Goal: Transaction & Acquisition: Subscribe to service/newsletter

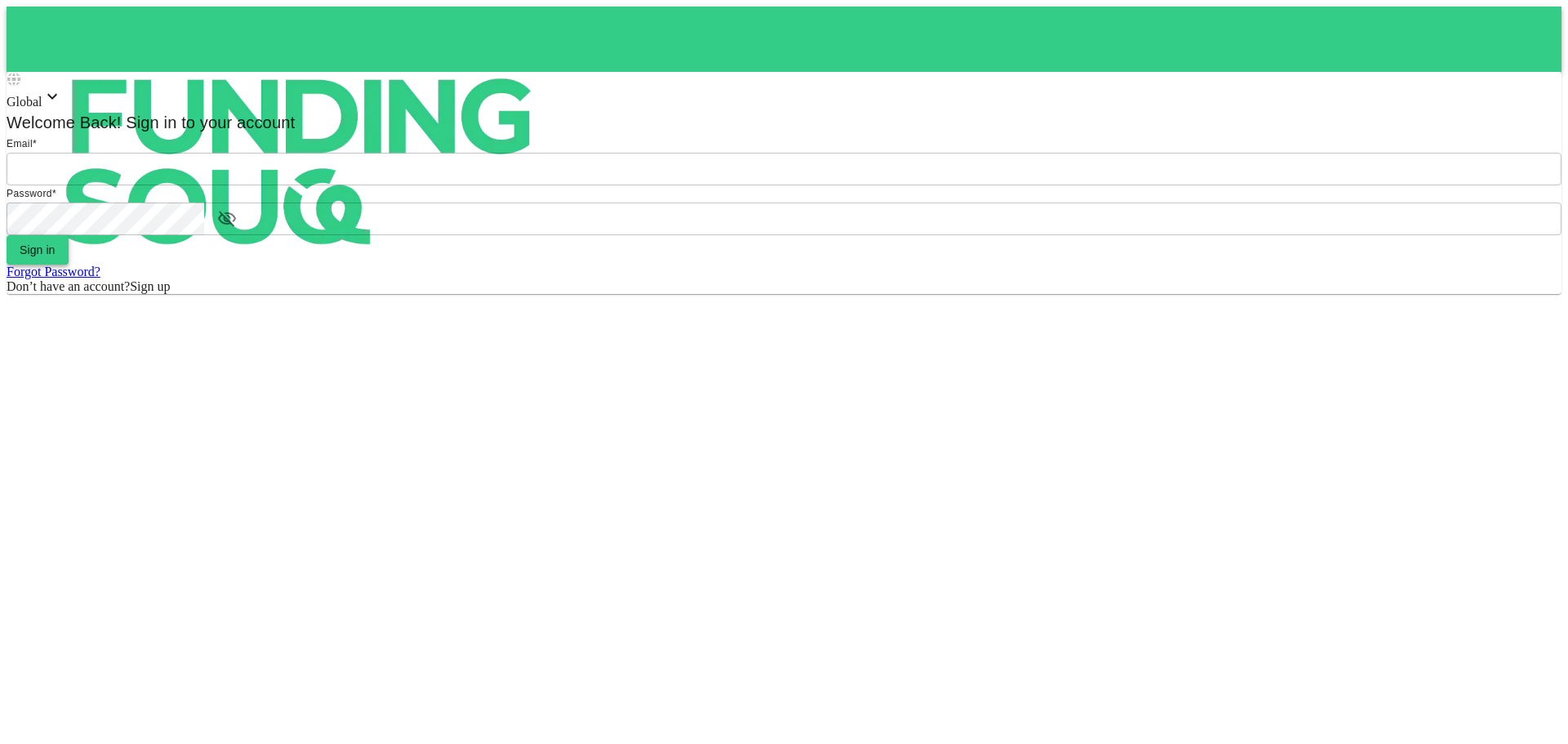
type input "Aasik.mmm@gmail.com"
click at [69, 265] on button "Sign in" at bounding box center [37, 249] width 62 height 30
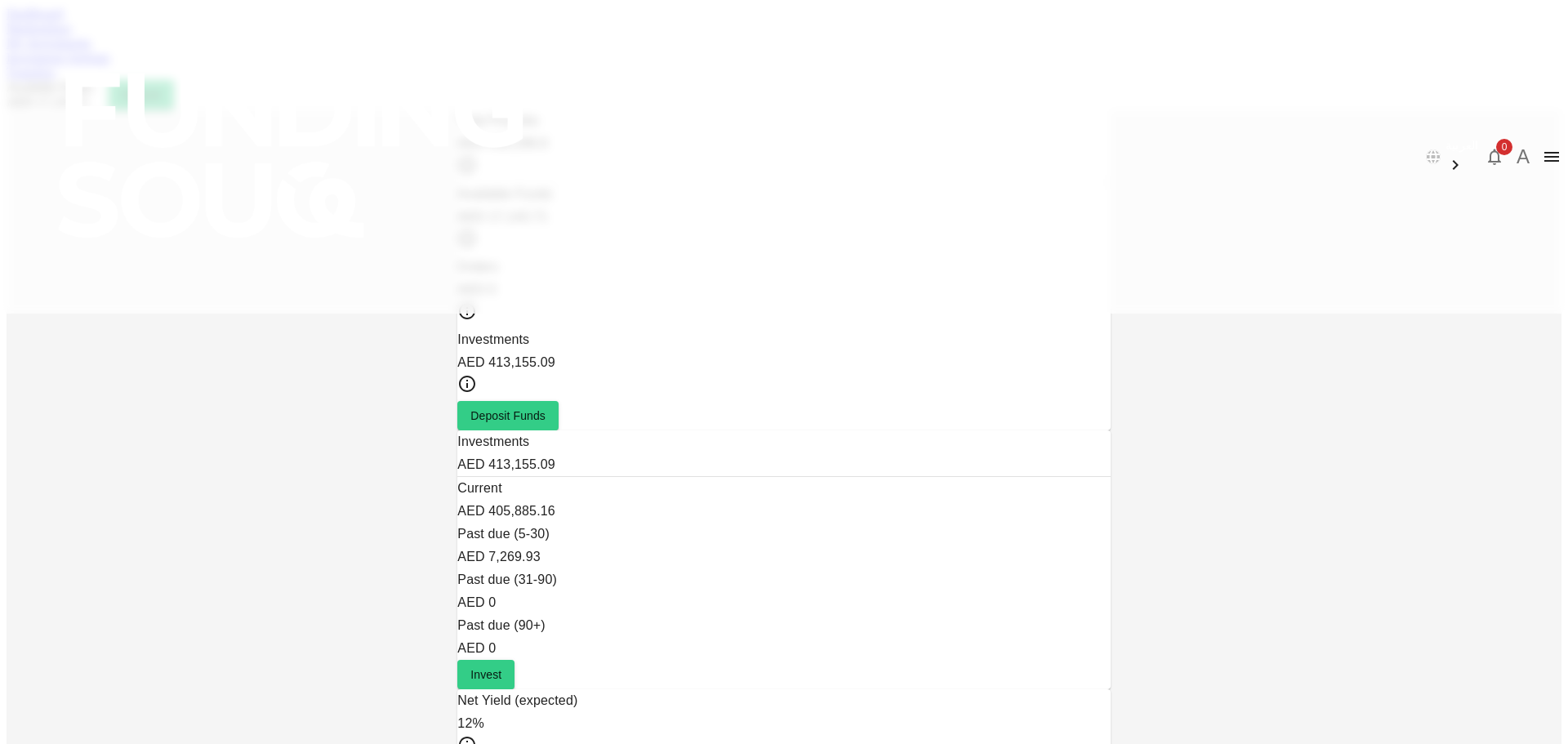
click at [72, 35] on link "Marketplace" at bounding box center [38, 29] width 65 height 14
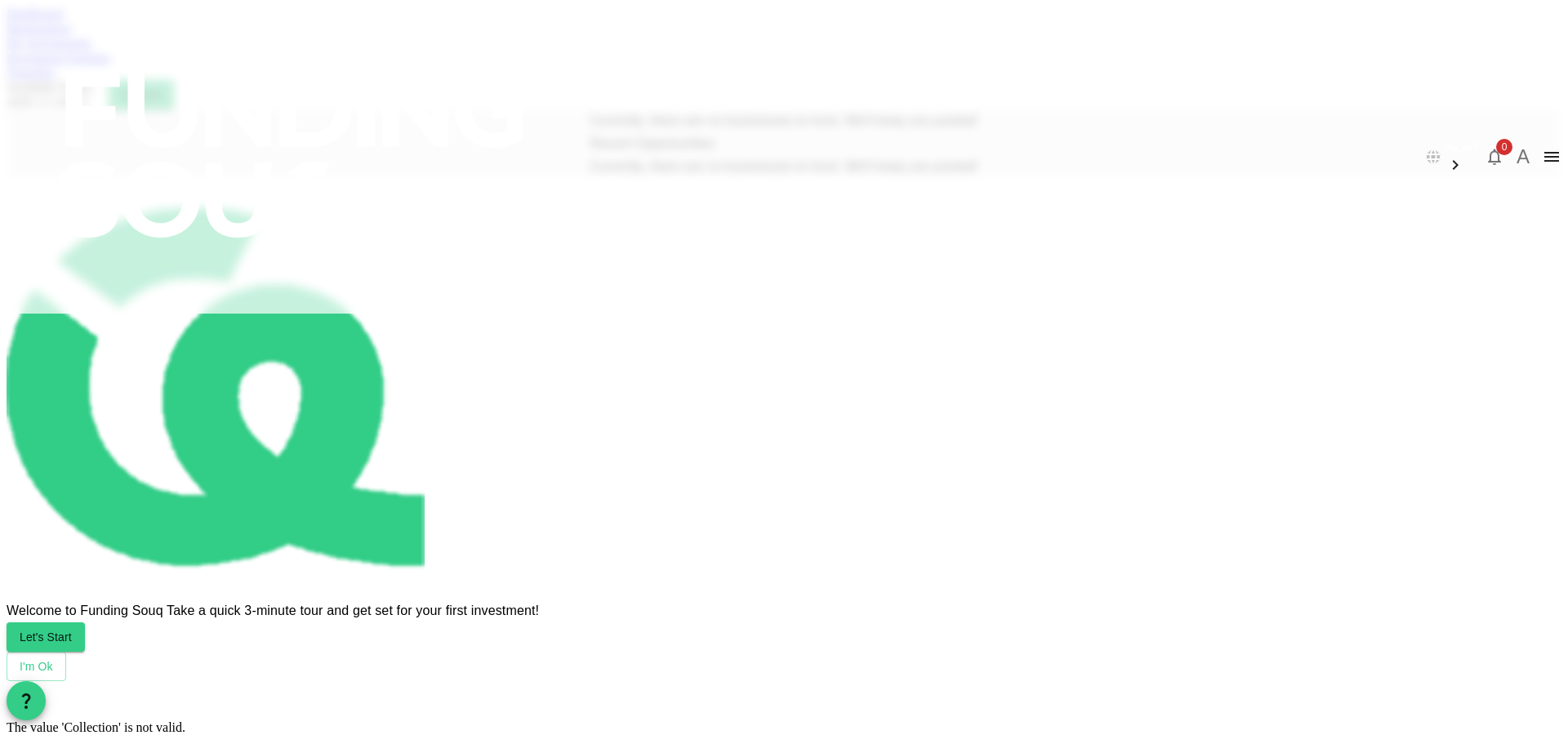
click at [91, 50] on link "My Investments" at bounding box center [48, 43] width 85 height 14
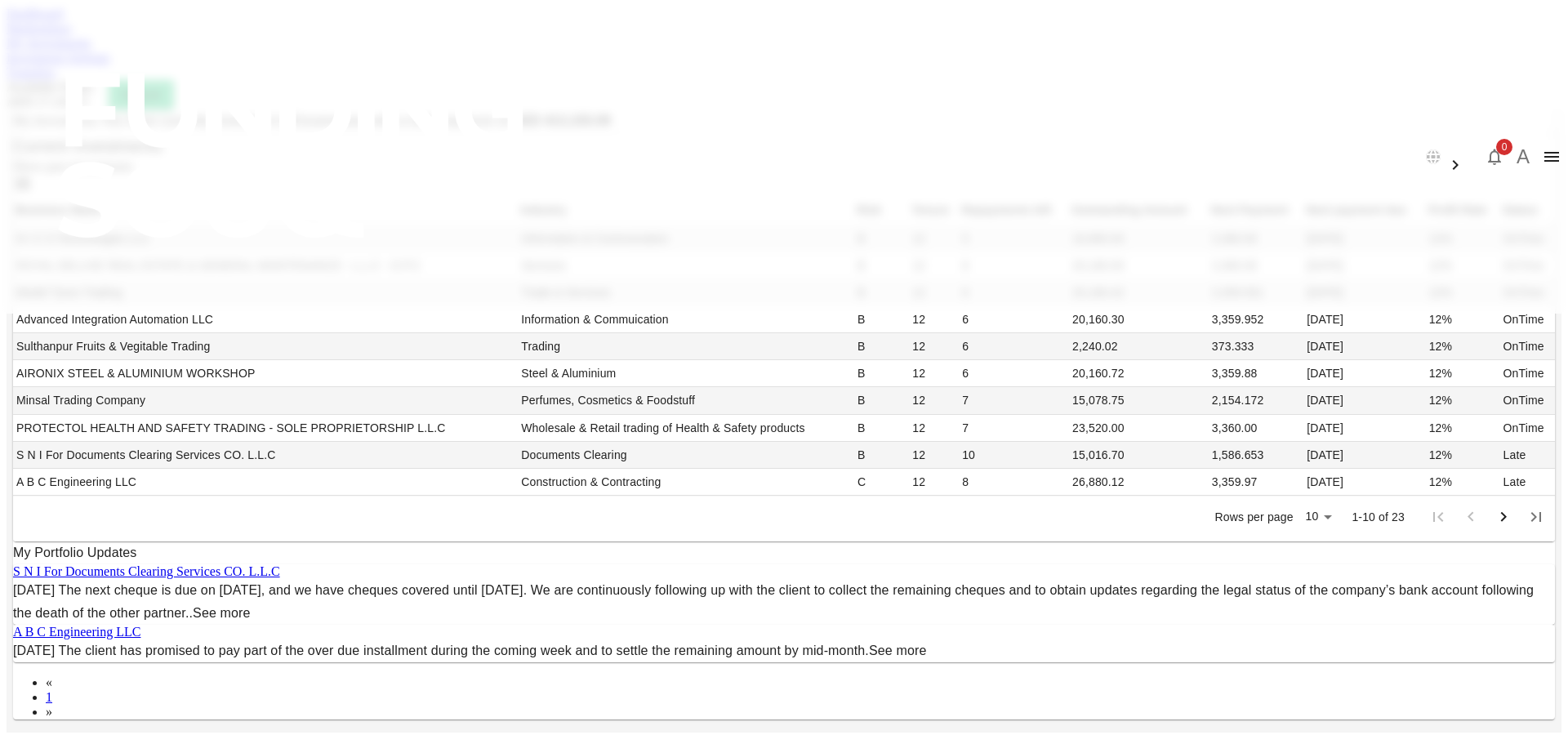
scroll to position [408, 0]
